Goal: Task Accomplishment & Management: Manage account settings

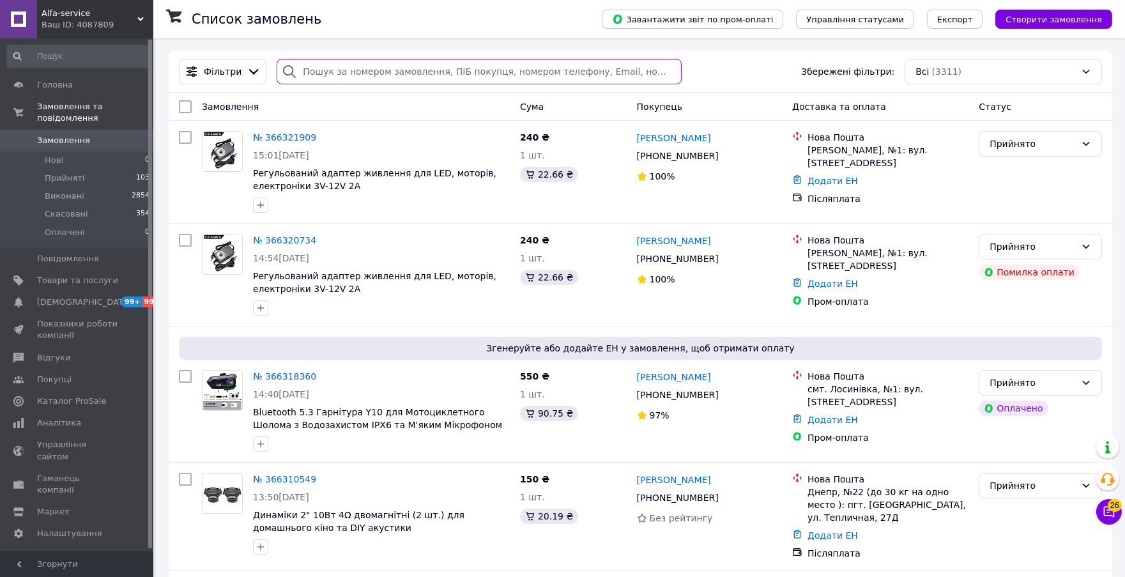
click at [383, 72] on input "search" at bounding box center [479, 72] width 404 height 26
paste input "366320734"
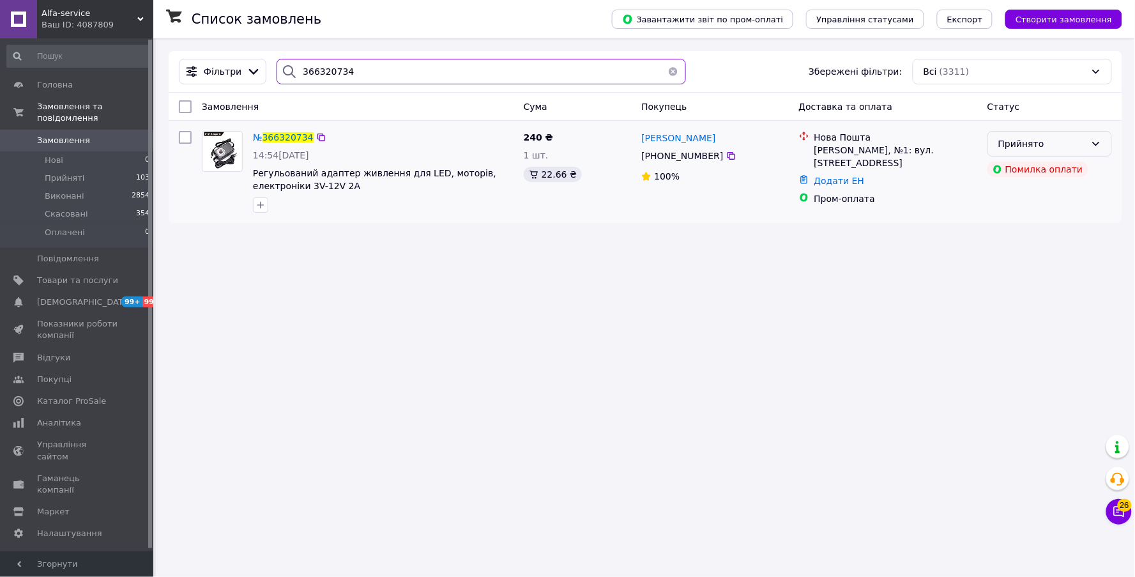
type input "366320734"
click at [1103, 144] on div "Прийнято" at bounding box center [1050, 144] width 125 height 26
click at [1037, 200] on li "Скасовано" at bounding box center [1050, 194] width 123 height 23
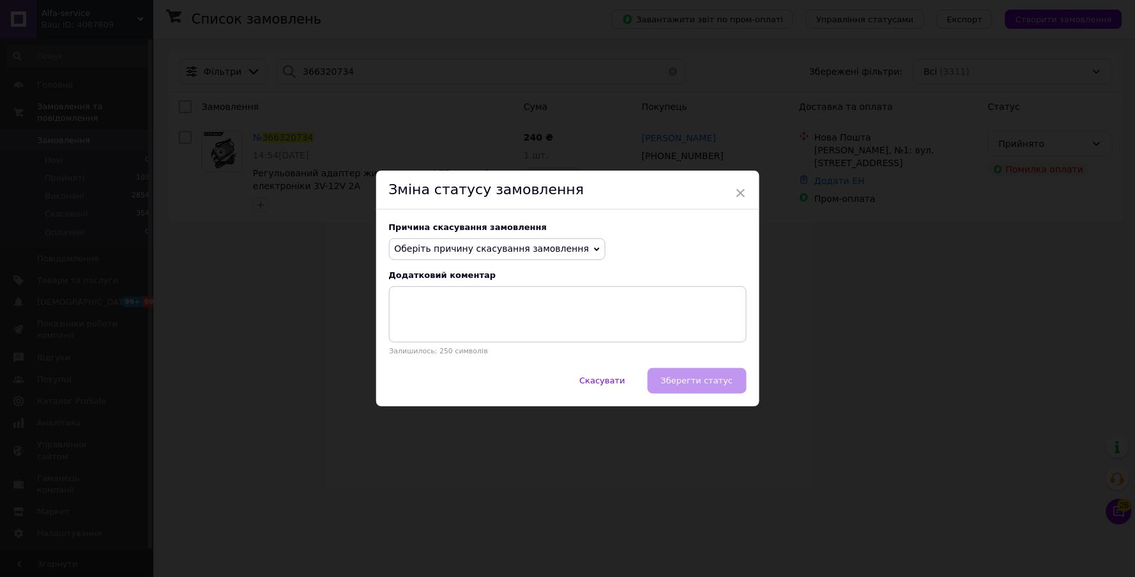
click at [539, 248] on span "Оберіть причину скасування замовлення" at bounding box center [492, 248] width 195 height 10
click at [472, 346] on li "Замовлення-дублікат" at bounding box center [498, 346] width 216 height 18
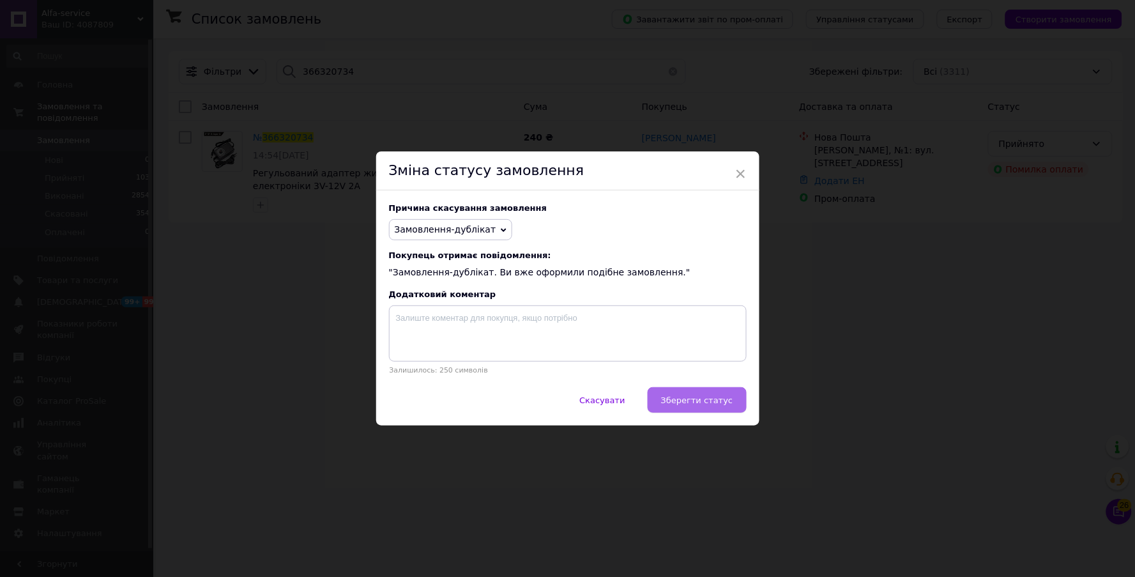
click at [718, 404] on button "Зберегти статус" at bounding box center [697, 400] width 99 height 26
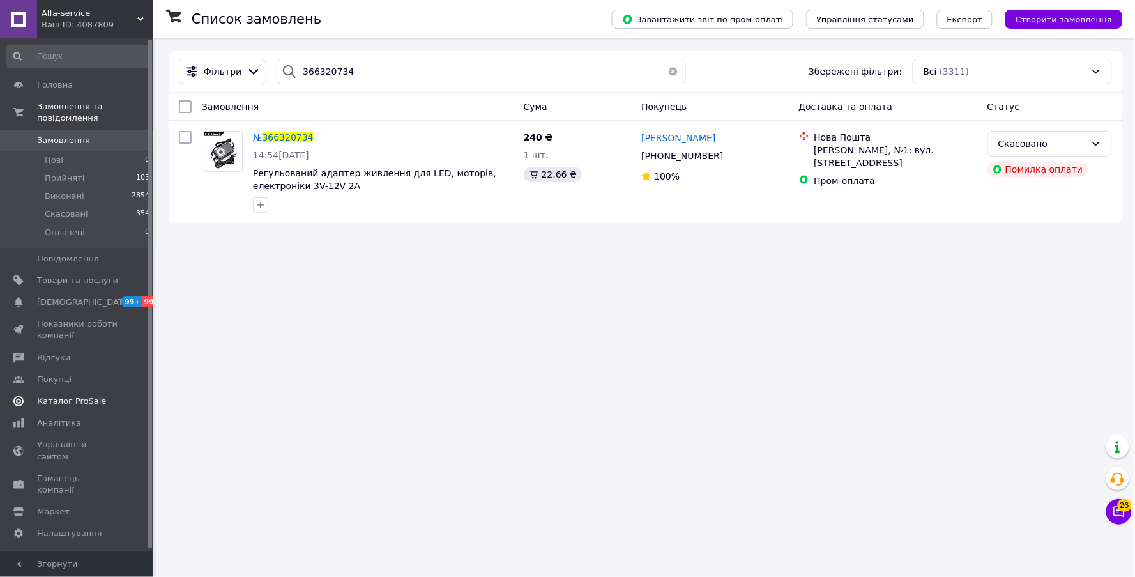
click at [104, 403] on span "Каталог ProSale" at bounding box center [77, 402] width 81 height 12
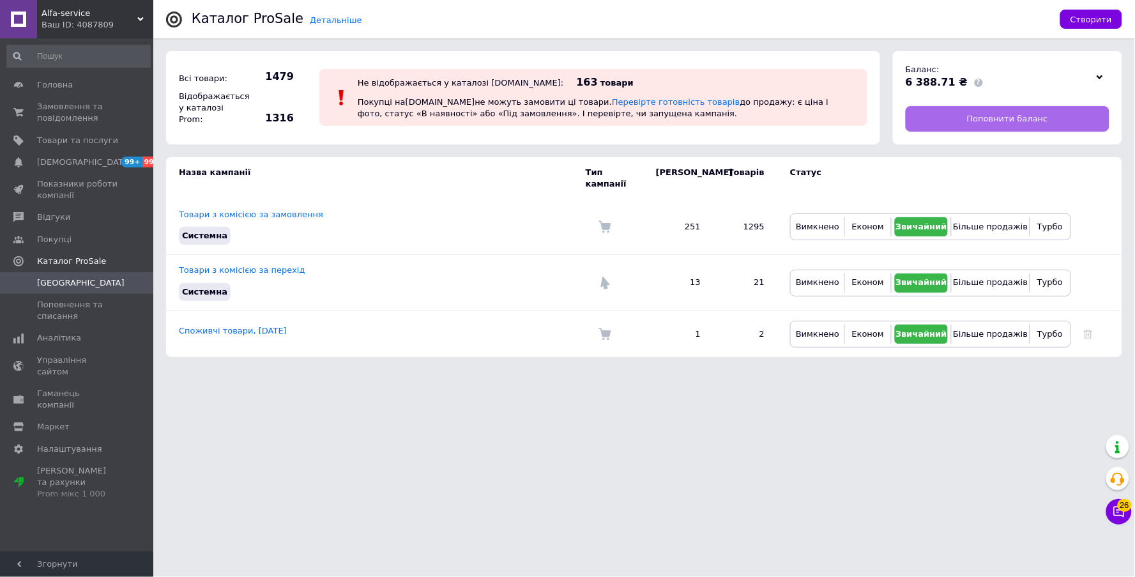
click at [1052, 122] on link "Поповнити баланс" at bounding box center [1008, 119] width 204 height 26
click at [144, 19] on div "Ваш ID: 4087809" at bounding box center [98, 25] width 112 height 12
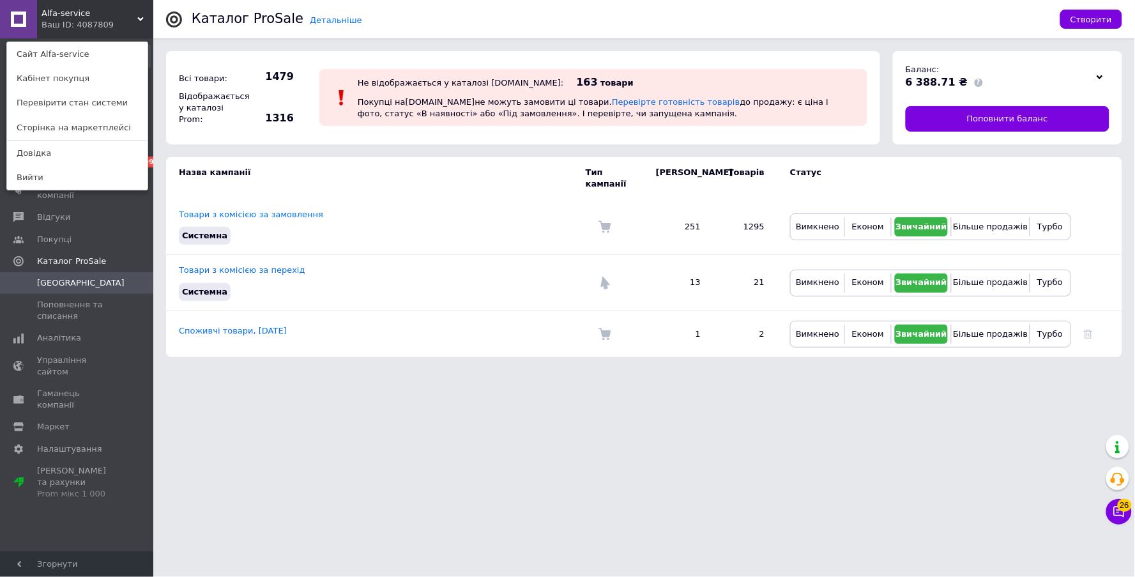
click at [139, 23] on div "Alfa-service Ваш ID: 4087809 Сайт Alfa-service Кабінет покупця Перевірити стан …" at bounding box center [76, 19] width 153 height 38
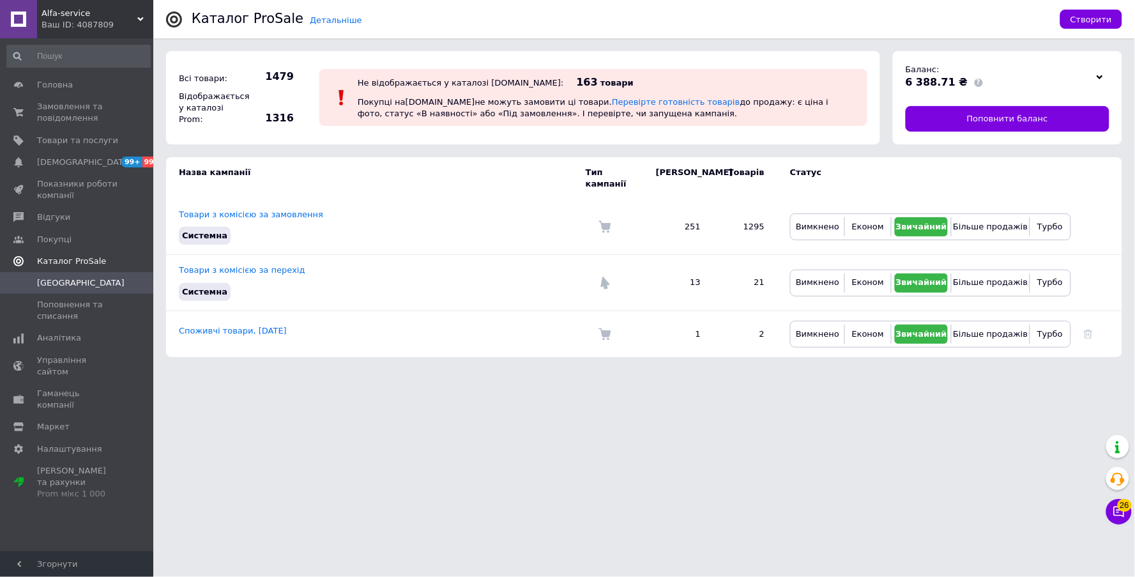
click at [88, 260] on span "Каталог ProSale" at bounding box center [71, 262] width 69 height 12
click at [90, 267] on link "Каталог ProSale" at bounding box center [78, 261] width 157 height 22
click at [86, 311] on span "Поповнення та списання" at bounding box center [77, 310] width 81 height 23
